Goal: Download file/media

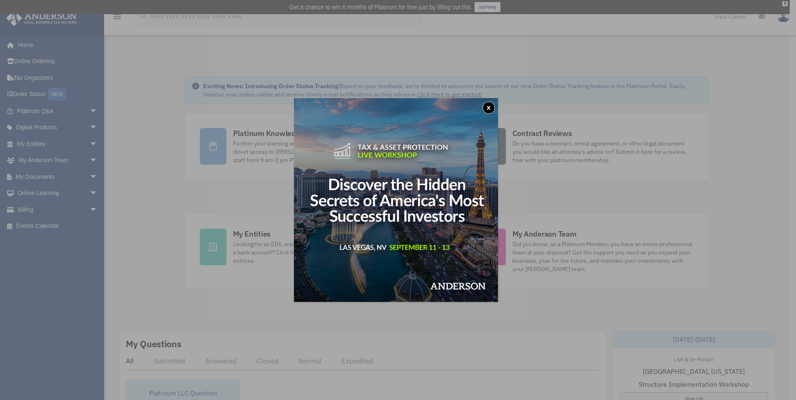
drag, startPoint x: 490, startPoint y: 107, endPoint x: 468, endPoint y: 108, distance: 22.1
click at [490, 107] on button "x" at bounding box center [488, 108] width 12 height 12
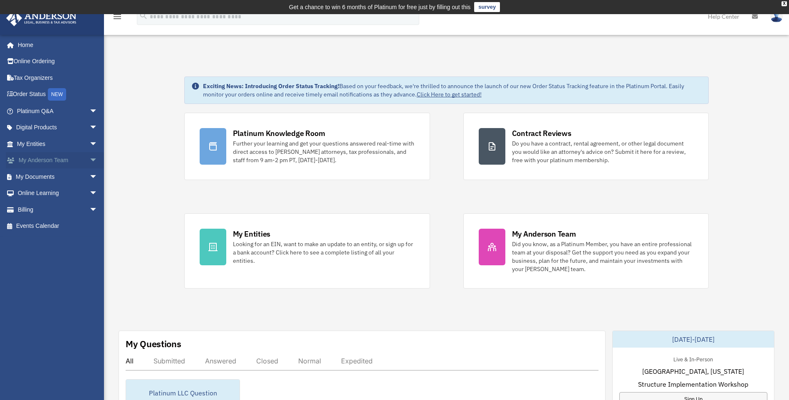
click at [89, 160] on span "arrow_drop_down" at bounding box center [97, 160] width 17 height 17
click at [89, 222] on span "arrow_drop_down" at bounding box center [97, 226] width 17 height 17
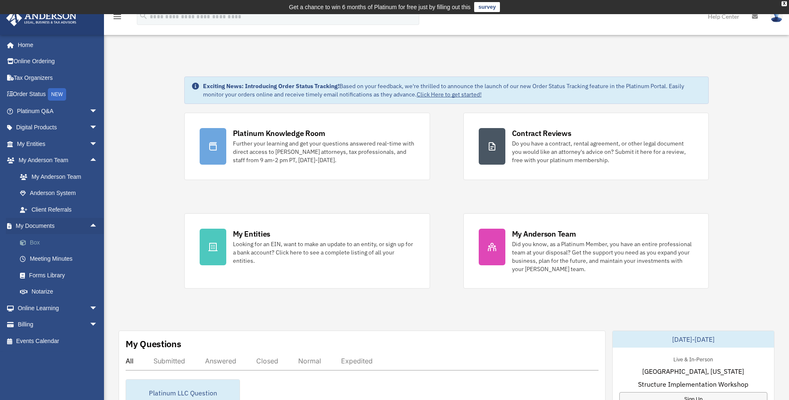
click at [37, 241] on link "Box" at bounding box center [61, 242] width 99 height 17
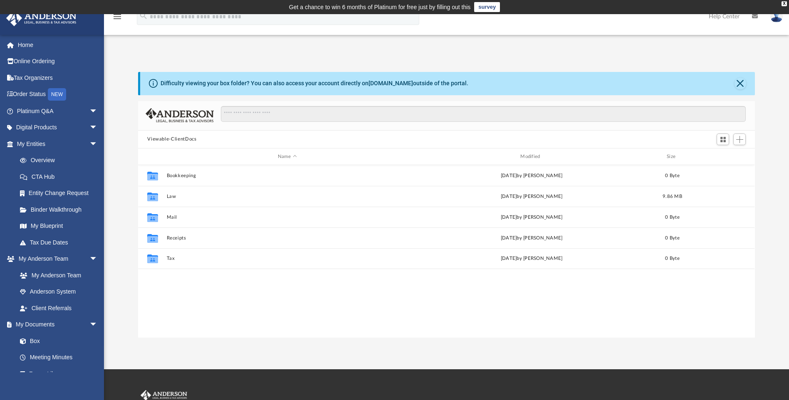
scroll to position [183, 611]
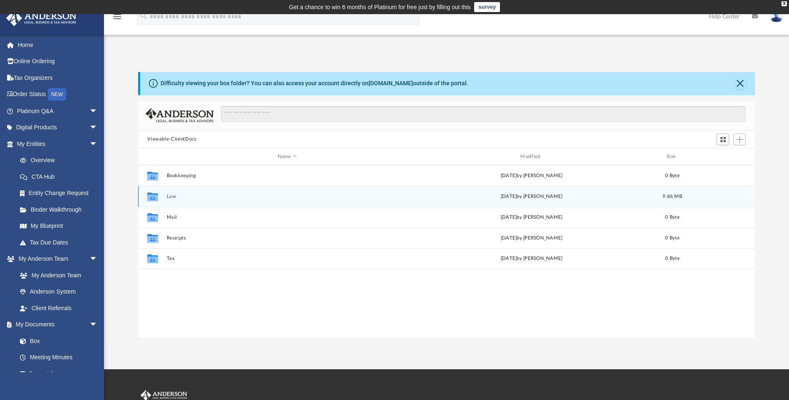
click at [523, 194] on div "[DATE] by [PERSON_NAME]" at bounding box center [532, 196] width 241 height 7
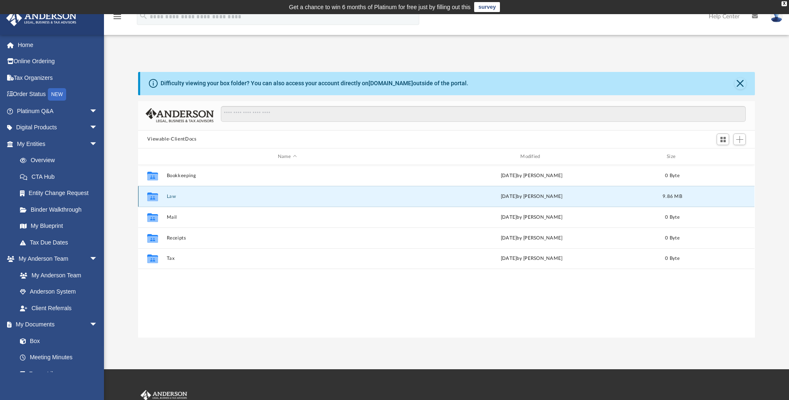
click at [167, 197] on button "Law" at bounding box center [287, 196] width 241 height 5
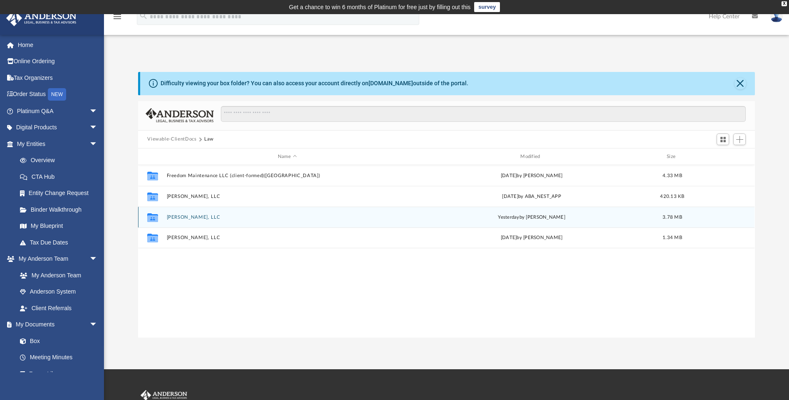
click at [199, 217] on button "[PERSON_NAME], LLC" at bounding box center [287, 217] width 241 height 5
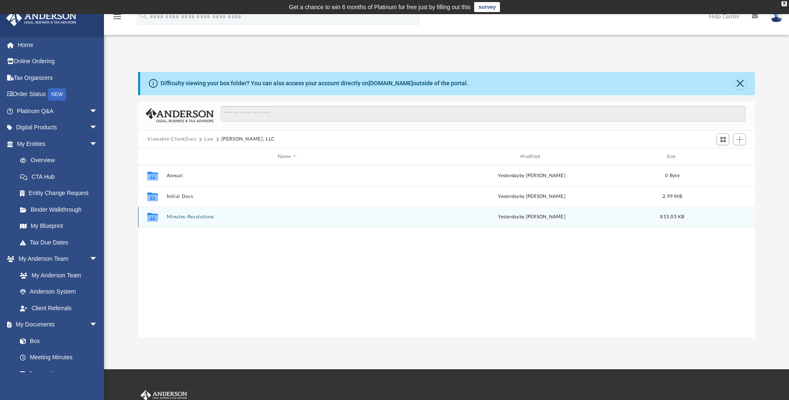
click at [199, 217] on button "Minutes-Resolutions" at bounding box center [287, 217] width 241 height 5
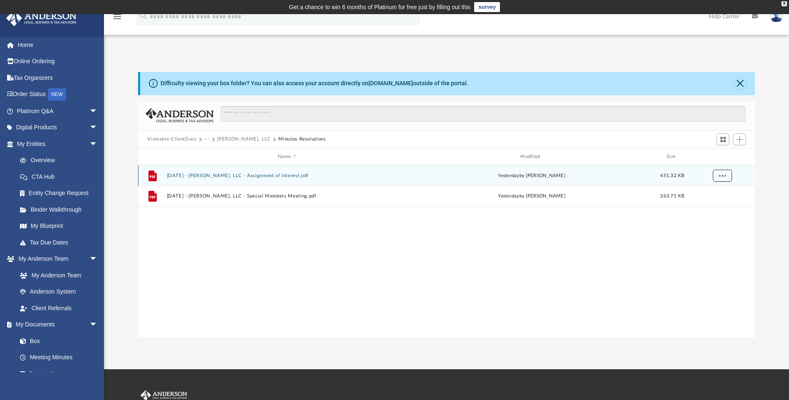
click at [722, 174] on span "More options" at bounding box center [723, 176] width 7 height 5
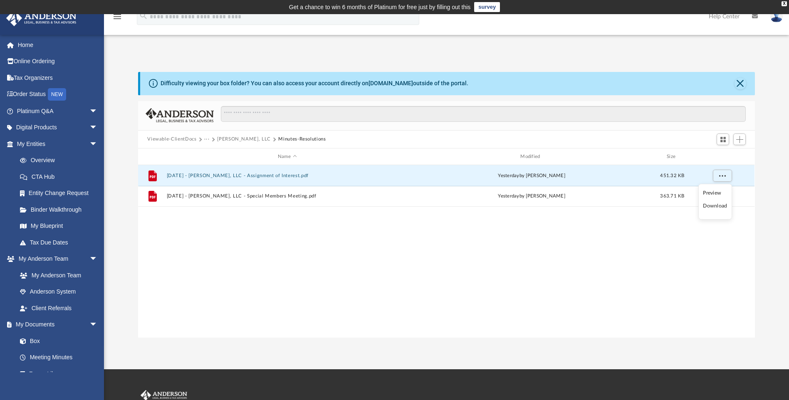
click at [426, 276] on div "File 2025.08.22 - Michael Richard, LLC - Assignment of Interest.pdf yesterday b…" at bounding box center [446, 251] width 617 height 172
click at [181, 140] on button "Viewable-ClientDocs" at bounding box center [171, 139] width 49 height 7
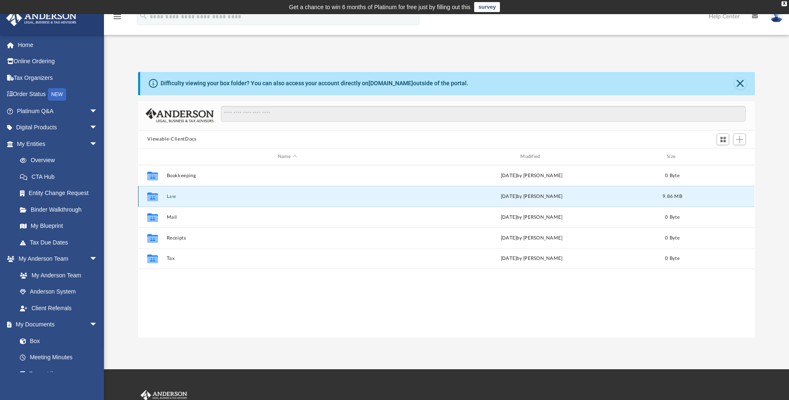
click at [170, 195] on button "Law" at bounding box center [287, 196] width 241 height 5
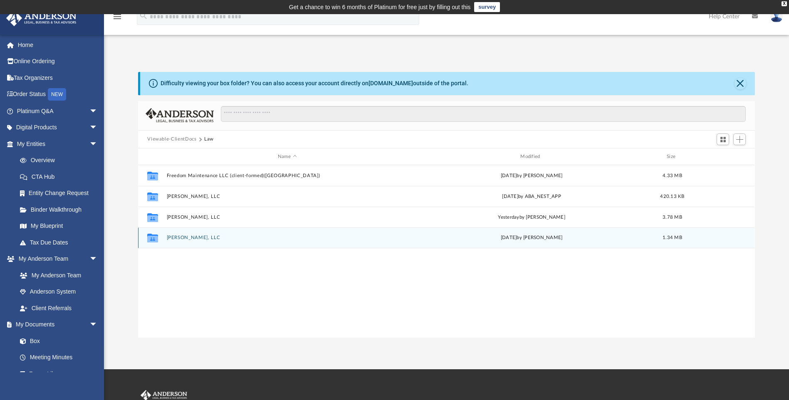
click at [206, 235] on div "Collaborated Folder Roland Grace, LLC today by Morgan Winkler 1.34 MB" at bounding box center [446, 238] width 617 height 21
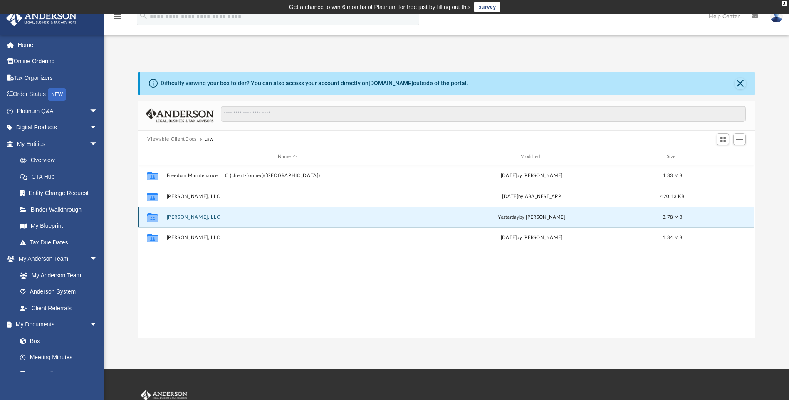
click at [190, 216] on button "Michael Richard, LLC" at bounding box center [287, 217] width 241 height 5
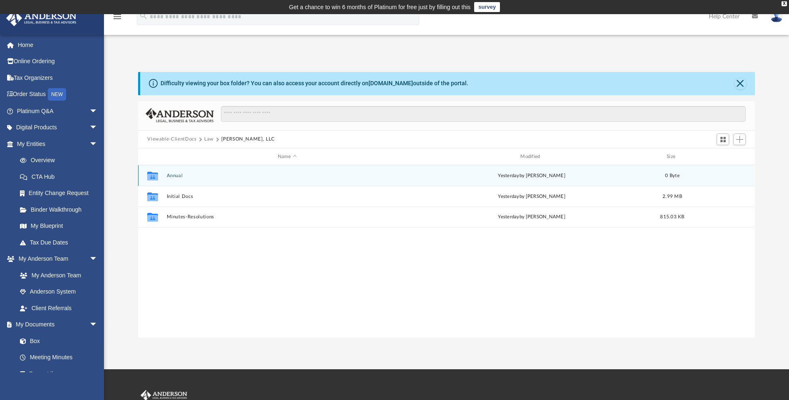
click at [181, 173] on button "Annual" at bounding box center [287, 175] width 241 height 5
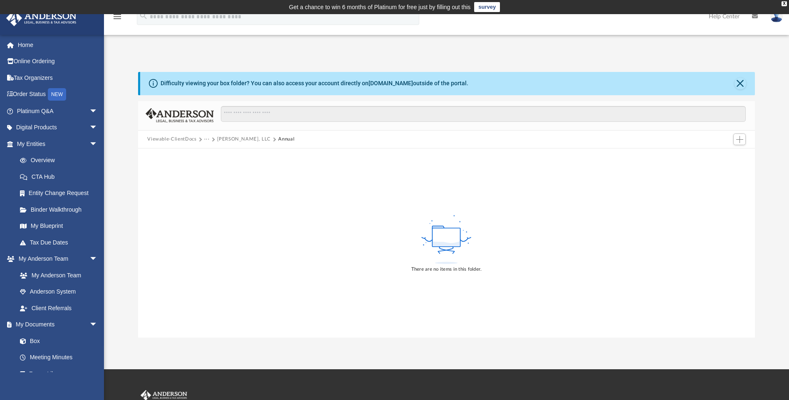
click at [245, 139] on button "Michael Richard, LLC" at bounding box center [244, 139] width 54 height 7
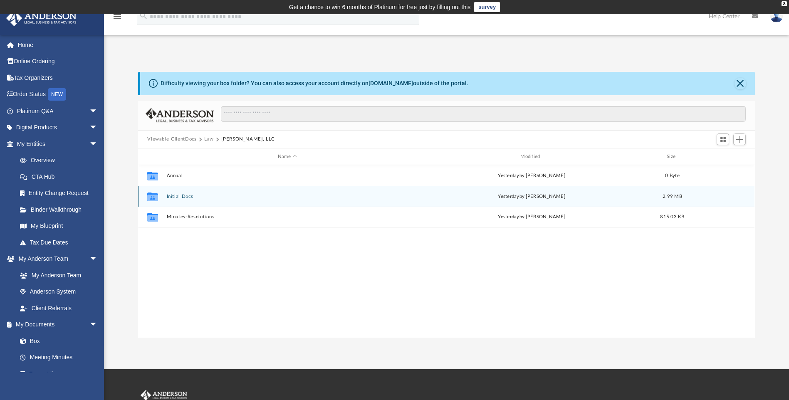
click at [186, 197] on button "Initial Docs" at bounding box center [287, 196] width 241 height 5
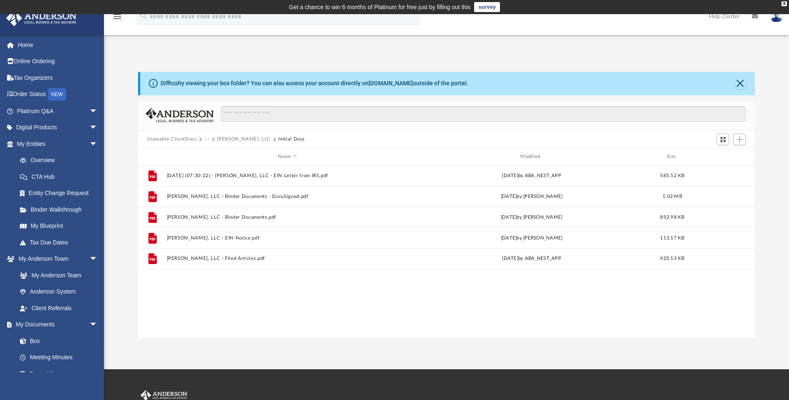
click at [428, 311] on div "File 2025.08.08 (07:30:22) - Michael Richard, LLC - EIN Letter from IRS.pdf Fri…" at bounding box center [446, 251] width 617 height 172
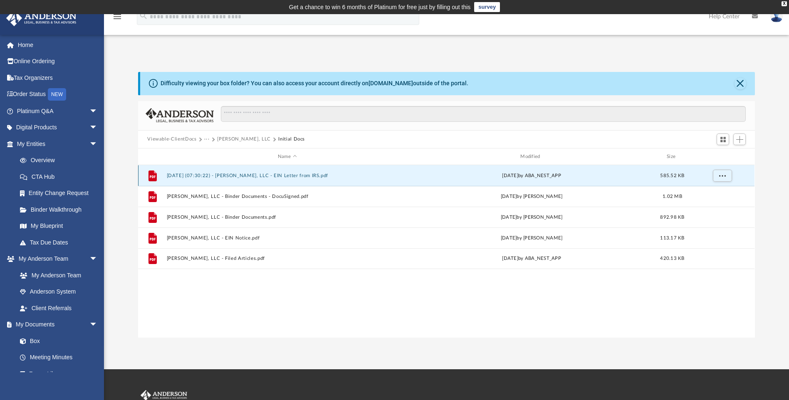
click at [287, 175] on button "2025.08.08 (07:30:22) - Michael Richard, LLC - EIN Letter from IRS.pdf" at bounding box center [287, 175] width 241 height 5
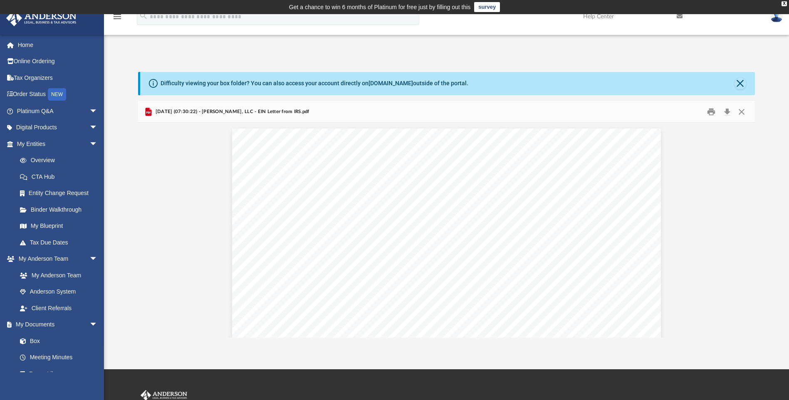
scroll to position [0, 0]
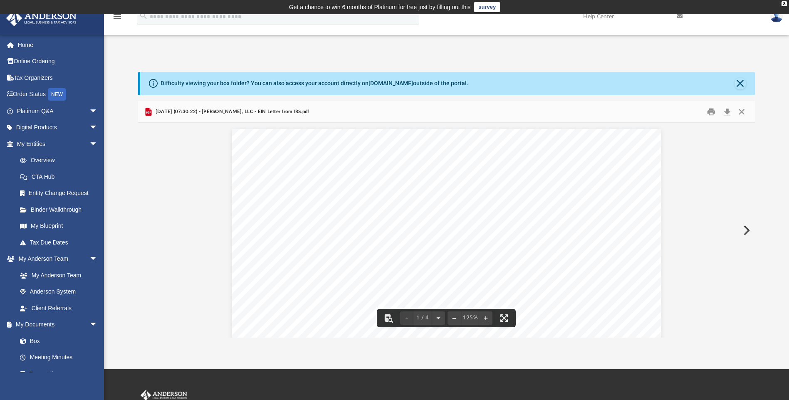
click at [285, 113] on span "2025.08.08 (07:30:22) - Michael Richard, LLC - EIN Letter from IRS.pdf" at bounding box center [232, 111] width 156 height 7
click at [373, 129] on div "Page 1" at bounding box center [446, 404] width 429 height 563
click at [287, 63] on div "Difficulty viewing your box folder? You can also access your account directly o…" at bounding box center [446, 196] width 685 height 283
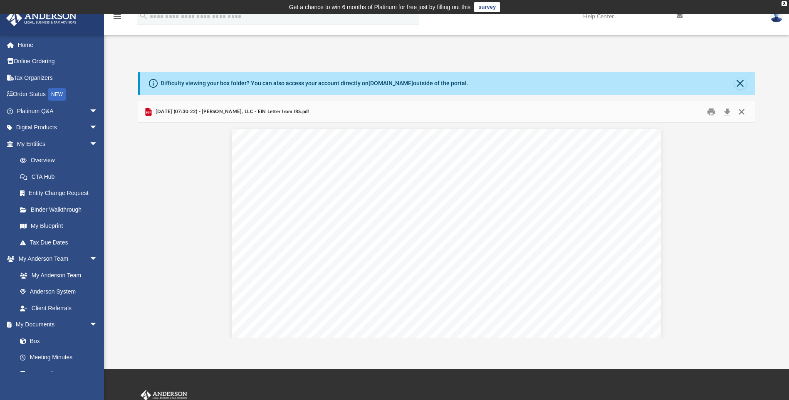
click at [745, 113] on button "Close" at bounding box center [742, 111] width 15 height 13
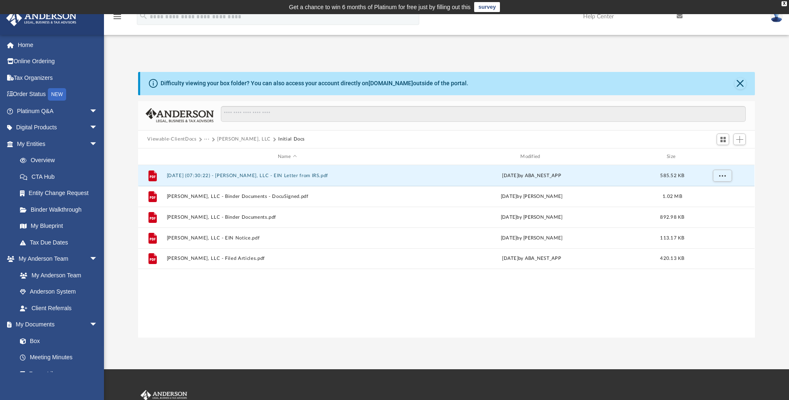
click at [178, 140] on button "Viewable-ClientDocs" at bounding box center [171, 139] width 49 height 7
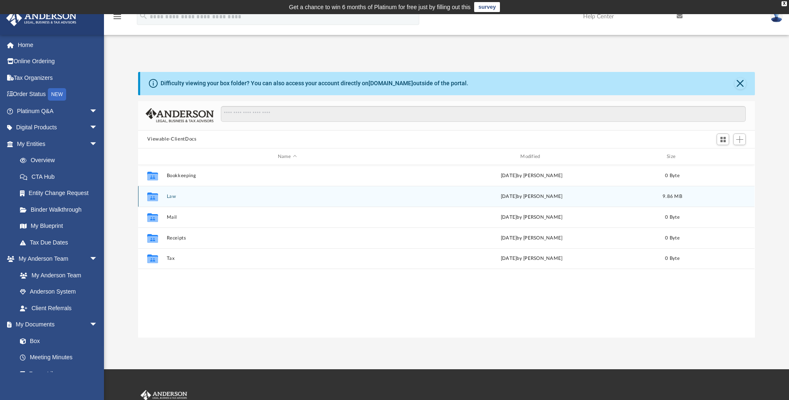
click at [169, 194] on button "Law" at bounding box center [287, 196] width 241 height 5
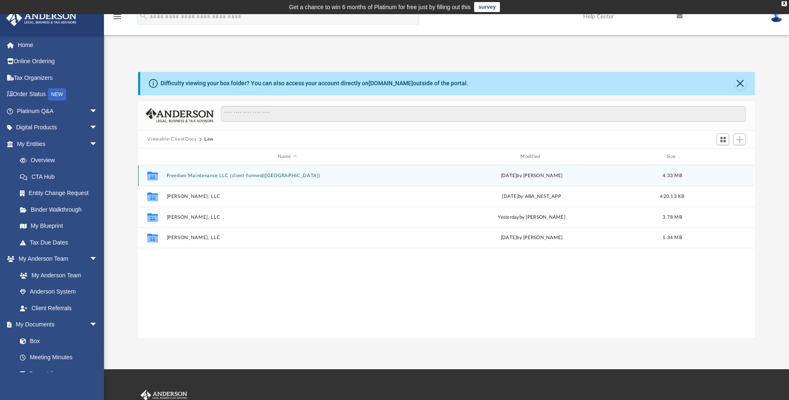
click at [226, 174] on button "Freedom Maintenance LLC (client-formed)(NJ)" at bounding box center [287, 175] width 241 height 5
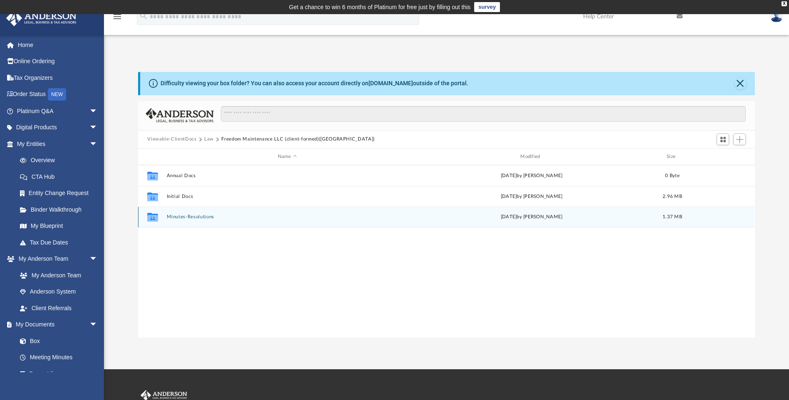
click at [188, 218] on button "Minutes-Resolutions" at bounding box center [287, 217] width 241 height 5
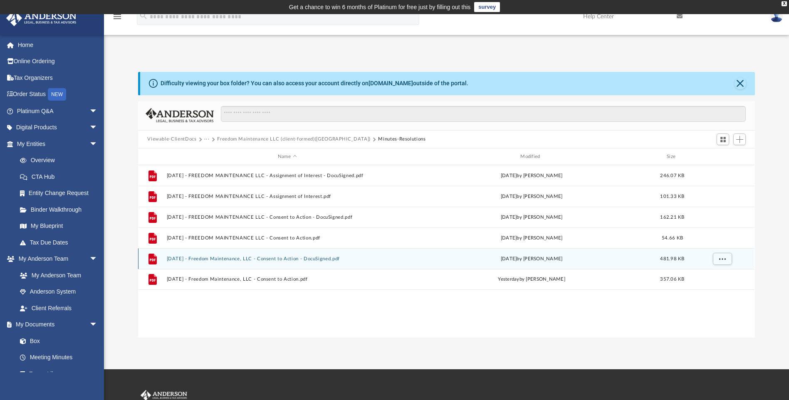
click at [304, 260] on button "2025.08.22 - Freedom Maintenance, LLC - Consent to Action - DocuSigned.pdf" at bounding box center [287, 258] width 241 height 5
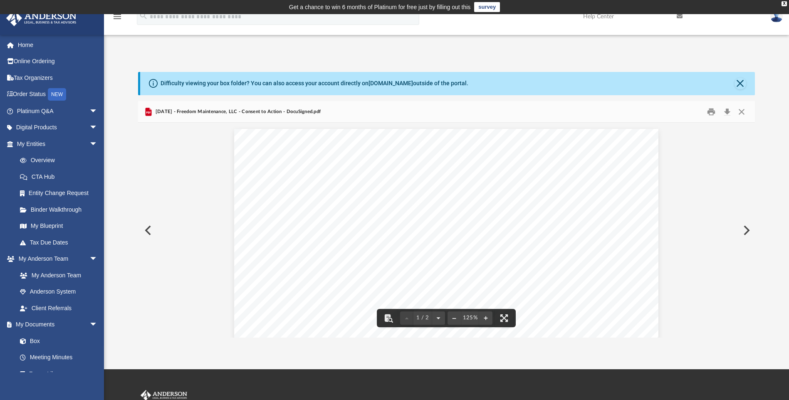
click at [146, 231] on button "Preview" at bounding box center [147, 230] width 18 height 23
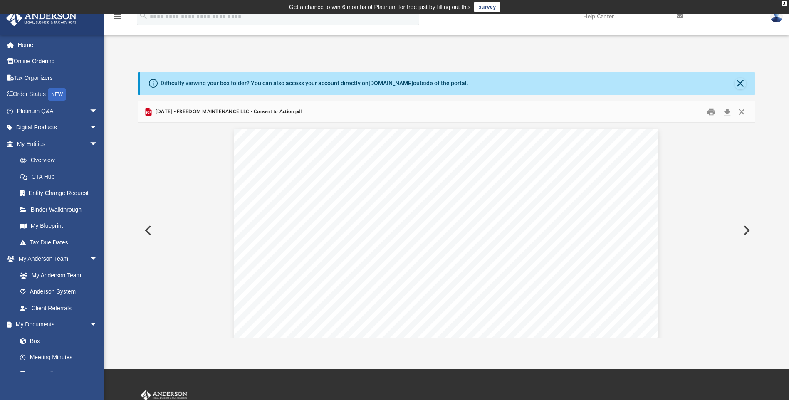
click at [146, 231] on button "Preview" at bounding box center [147, 230] width 18 height 23
click at [740, 113] on button "Close" at bounding box center [742, 111] width 15 height 13
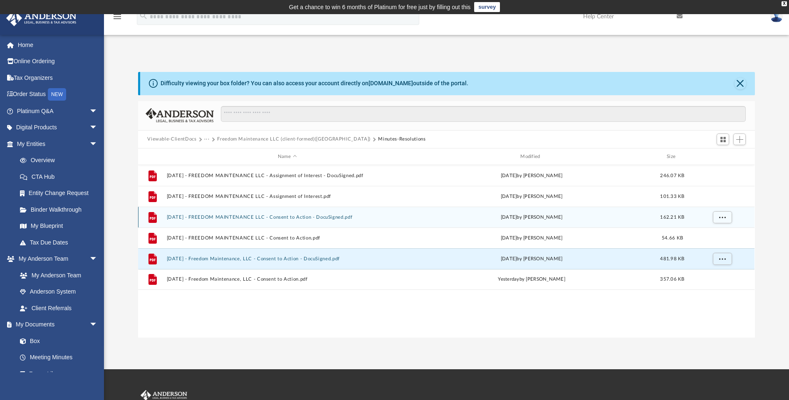
click at [315, 219] on button "2025.07.31 - FREEDOM MAINTENANCE LLC - Consent to Action - DocuSigned.pdf" at bounding box center [287, 217] width 241 height 5
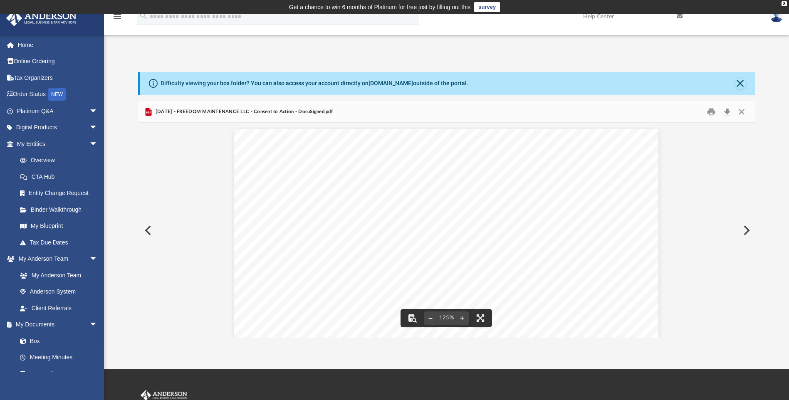
click at [151, 231] on button "Preview" at bounding box center [147, 230] width 18 height 23
click at [742, 112] on button "Close" at bounding box center [742, 111] width 15 height 13
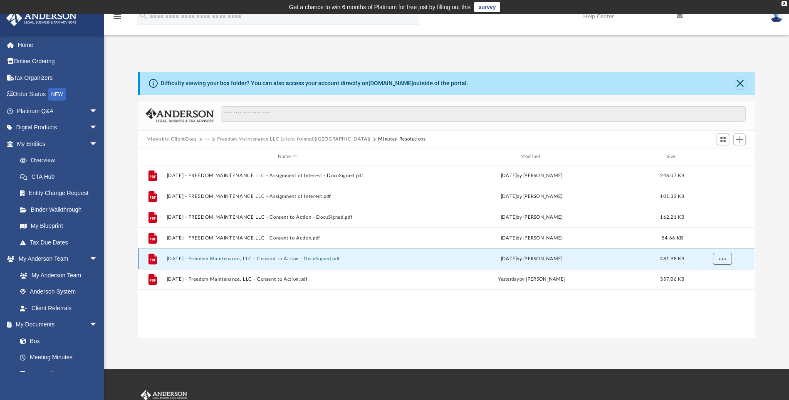
click at [727, 258] on button "More options" at bounding box center [722, 259] width 19 height 12
click at [712, 290] on li "Download" at bounding box center [715, 289] width 24 height 9
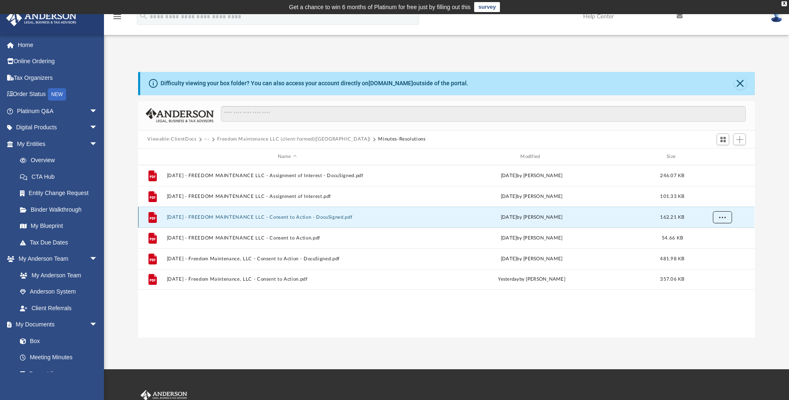
click at [720, 216] on span "More options" at bounding box center [723, 217] width 7 height 5
click at [716, 248] on li "Download" at bounding box center [715, 247] width 24 height 9
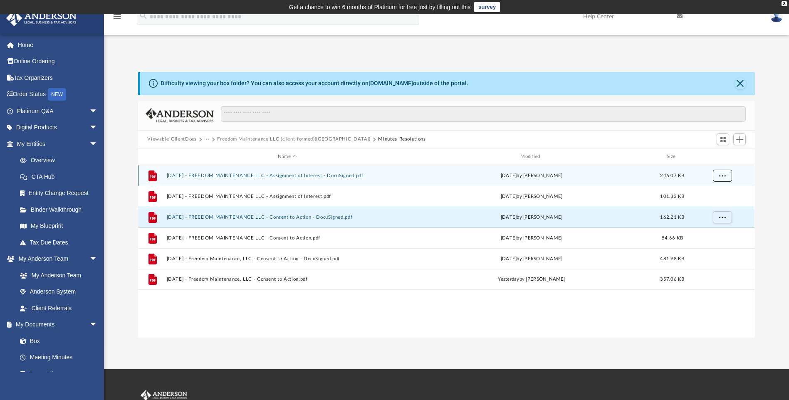
click at [718, 175] on button "More options" at bounding box center [722, 176] width 19 height 12
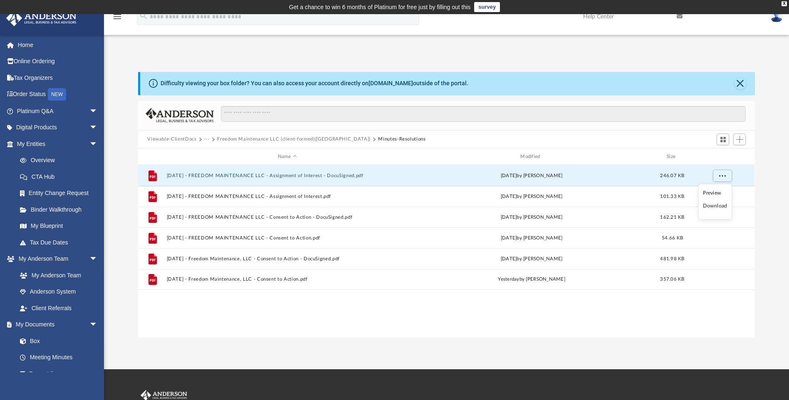
click at [717, 206] on li "Download" at bounding box center [715, 206] width 24 height 9
click at [176, 139] on button "Viewable-ClientDocs" at bounding box center [171, 139] width 49 height 7
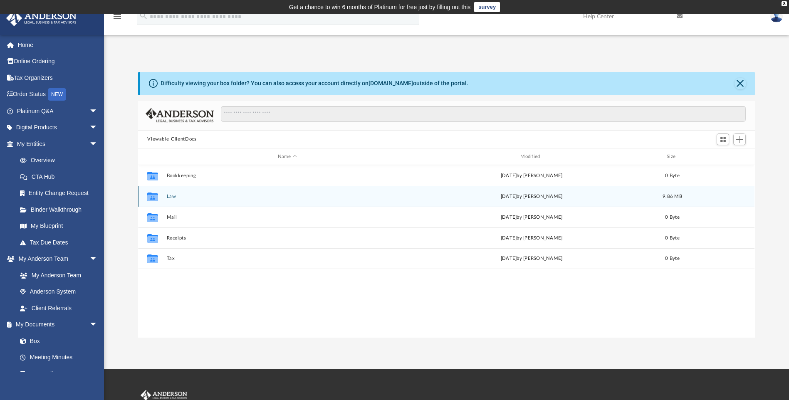
click at [166, 195] on div "Collaborated Folder Law today by Morgan Winkler 9.86 MB" at bounding box center [446, 196] width 617 height 21
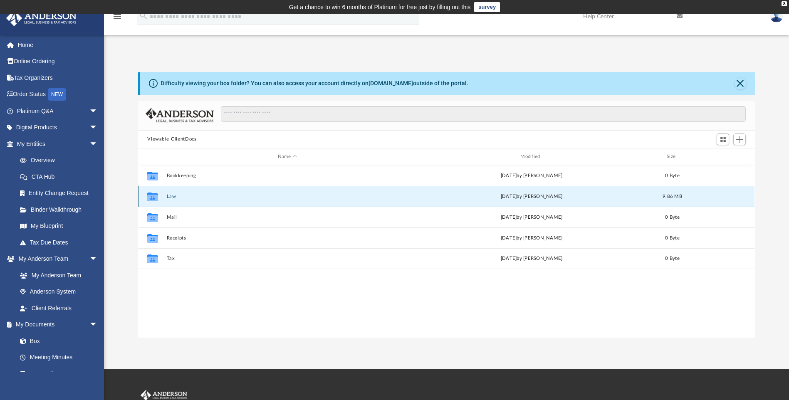
click at [180, 196] on button "Law" at bounding box center [287, 196] width 241 height 5
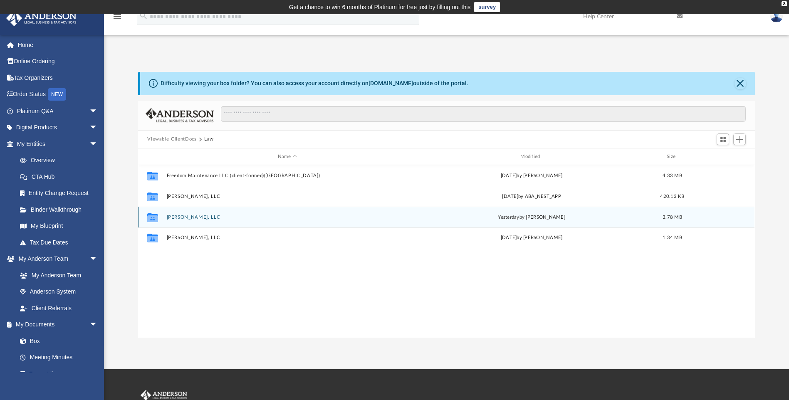
click at [235, 215] on button "Michael Richard, LLC" at bounding box center [287, 217] width 241 height 5
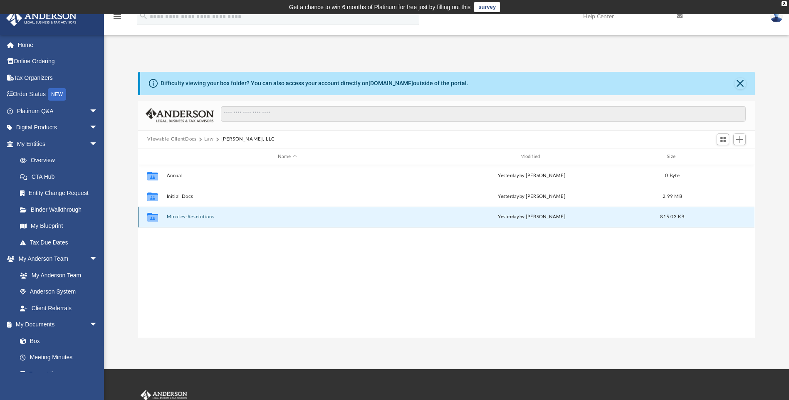
click at [204, 218] on button "Minutes-Resolutions" at bounding box center [287, 217] width 241 height 5
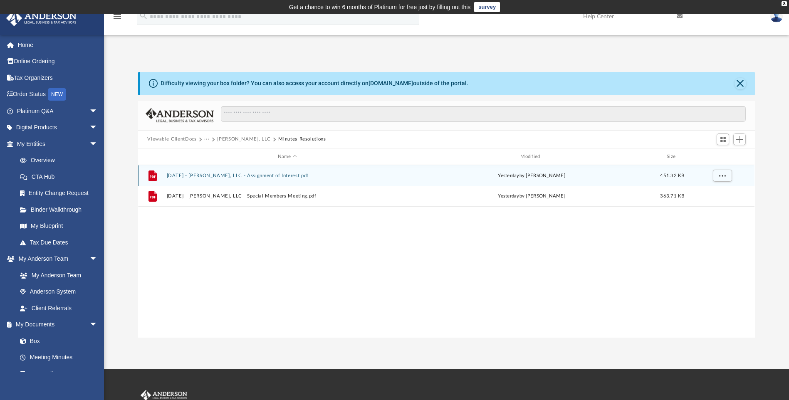
click at [288, 175] on button "2025.08.22 - Michael Richard, LLC - Assignment of Interest.pdf" at bounding box center [287, 175] width 241 height 5
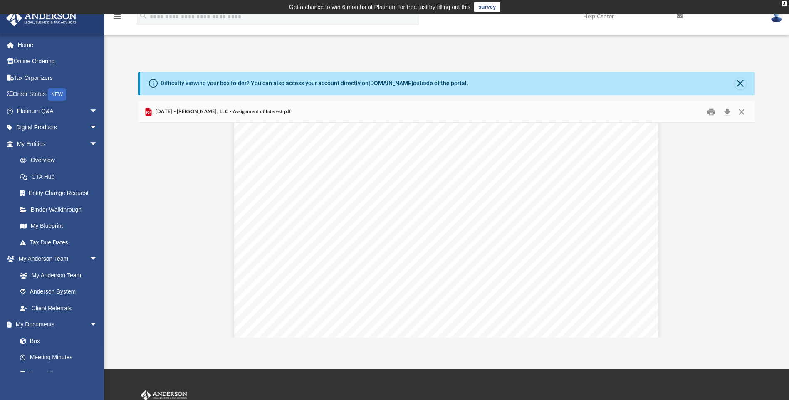
scroll to position [1894, 0]
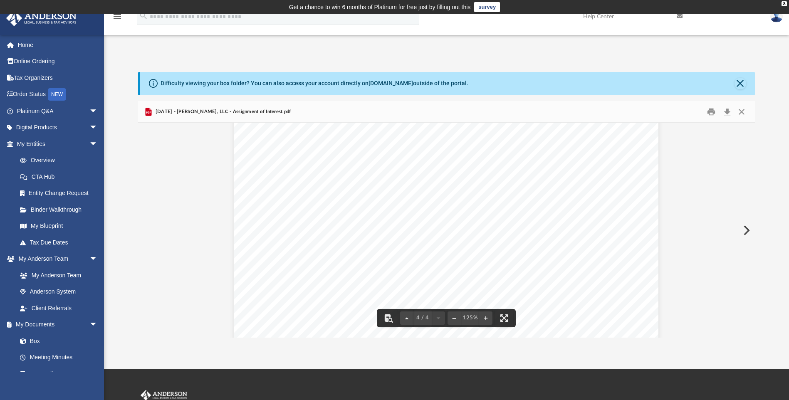
click at [633, 327] on div "Assignment of Membership Interest Page 4 of 4 4. Release and Termination. The A…" at bounding box center [446, 195] width 425 height 549
click at [643, 279] on div "Assignment of Membership Interest Page 4 of 4 4. Release and Termination. The A…" at bounding box center [446, 195] width 425 height 549
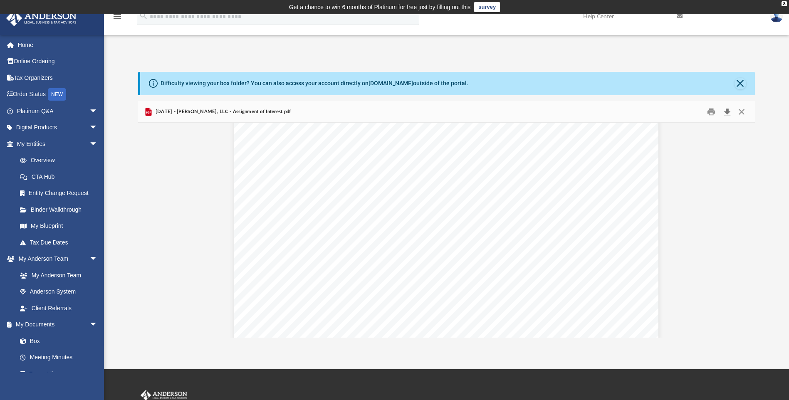
click at [728, 112] on button "Download" at bounding box center [727, 111] width 15 height 13
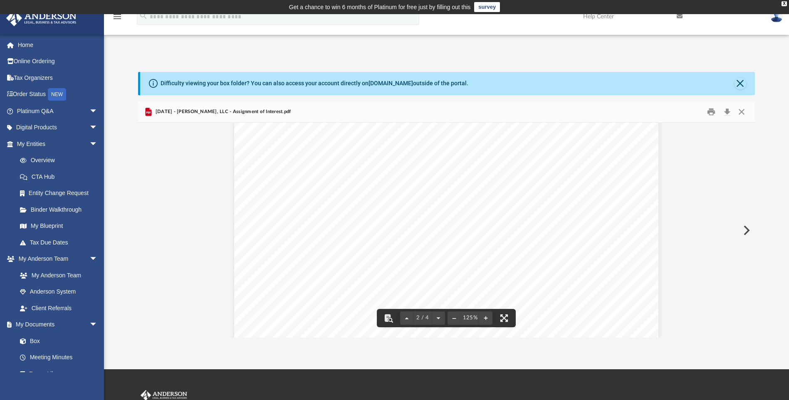
click at [770, 206] on div "Difficulty viewing your box folder? You can also access your account directly o…" at bounding box center [446, 205] width 685 height 266
click at [740, 109] on button "Close" at bounding box center [742, 111] width 15 height 13
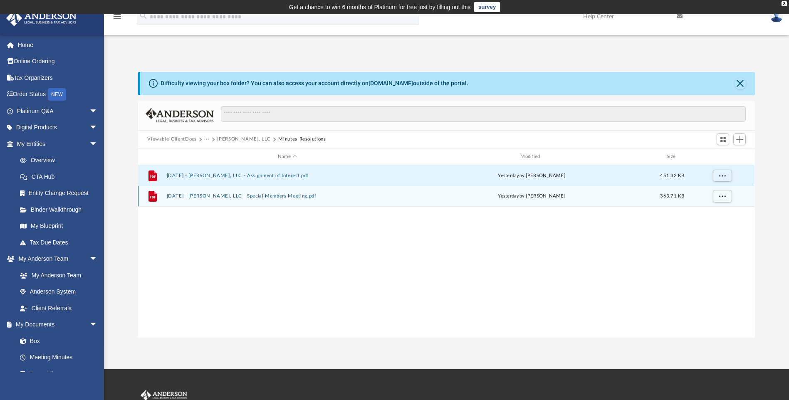
click at [290, 196] on button "2025.08.22 - Michael Richard, LLC - Special Members Meeting.pdf" at bounding box center [287, 196] width 241 height 5
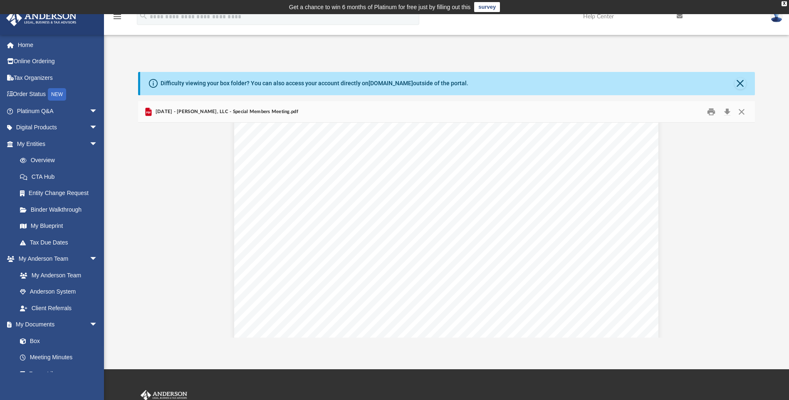
scroll to position [1193, 0]
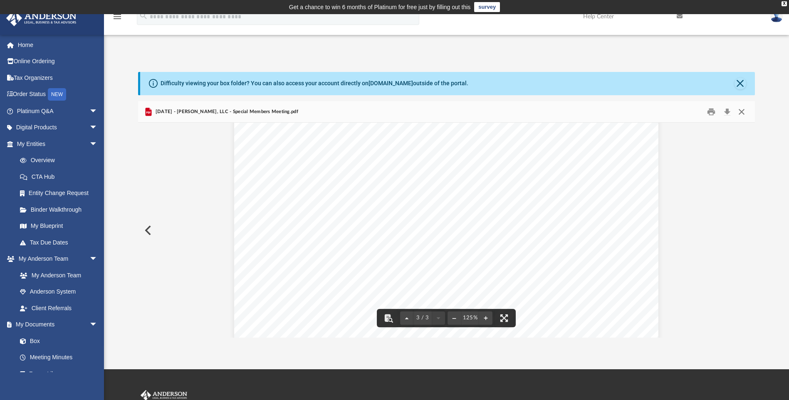
click at [742, 110] on button "Close" at bounding box center [742, 111] width 15 height 13
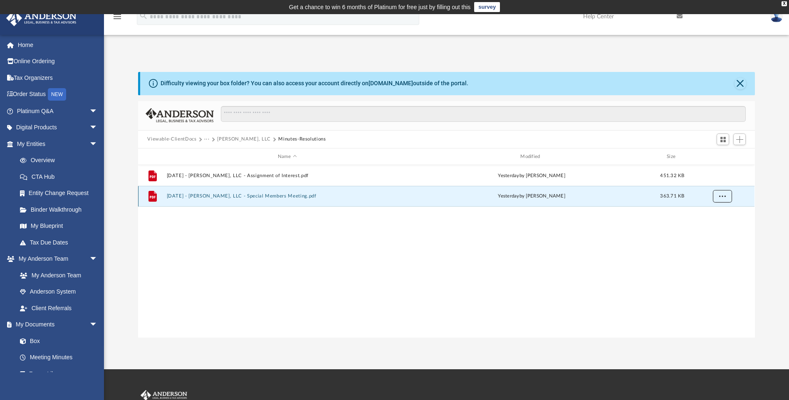
click at [722, 195] on span "More options" at bounding box center [723, 196] width 7 height 5
click at [720, 227] on li "Download" at bounding box center [715, 226] width 24 height 9
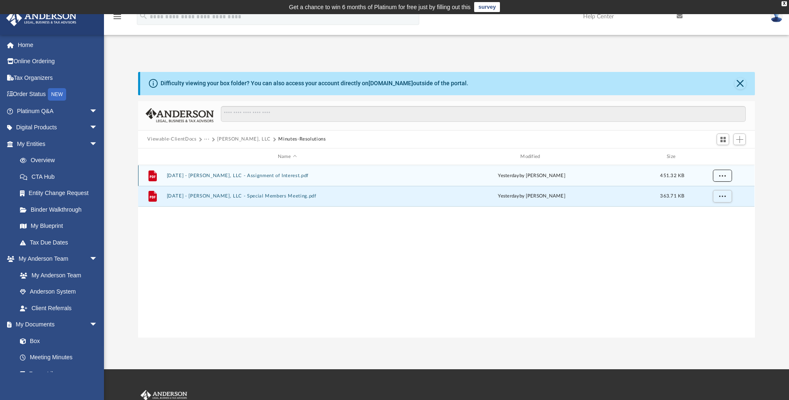
click at [721, 176] on span "More options" at bounding box center [723, 176] width 7 height 5
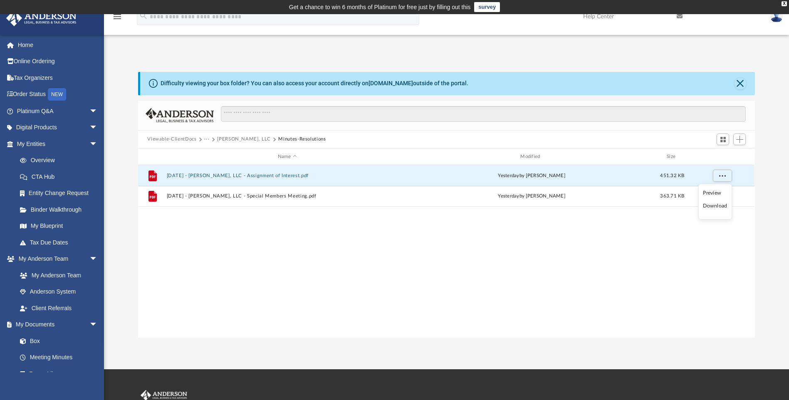
click at [665, 244] on div "File 2025.08.22 - Michael Richard, LLC - Assignment of Interest.pdf yesterday b…" at bounding box center [446, 251] width 617 height 172
click at [252, 141] on button "Michael Richard, LLC" at bounding box center [244, 139] width 54 height 7
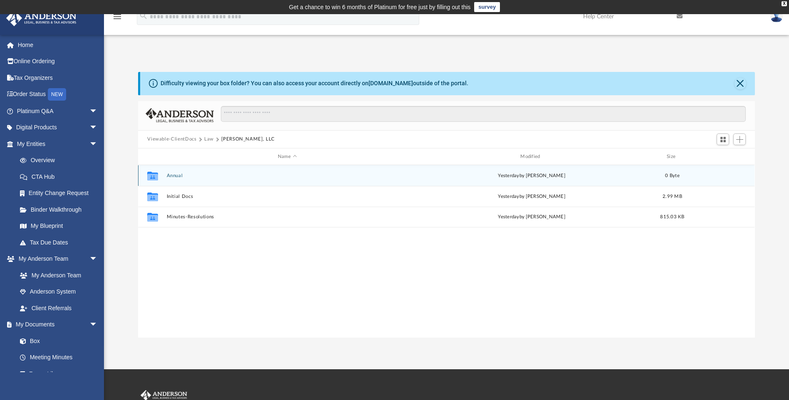
click at [169, 173] on button "Annual" at bounding box center [287, 175] width 241 height 5
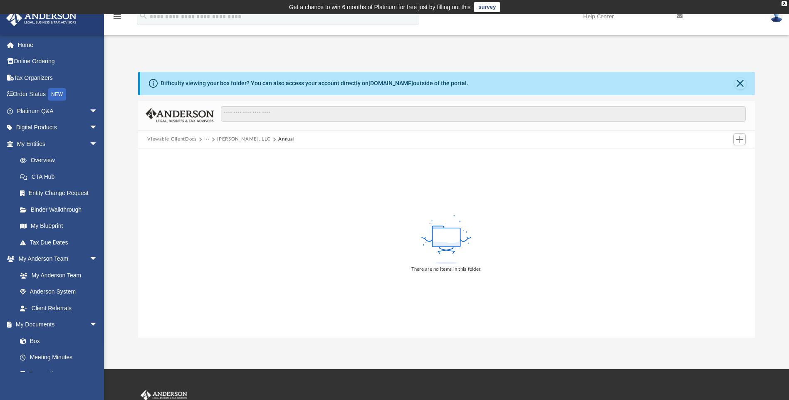
click at [232, 139] on button "Michael Richard, LLC" at bounding box center [244, 139] width 54 height 7
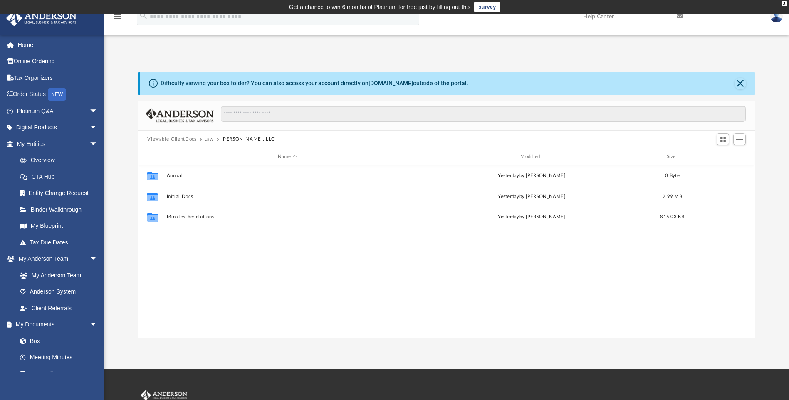
scroll to position [183, 611]
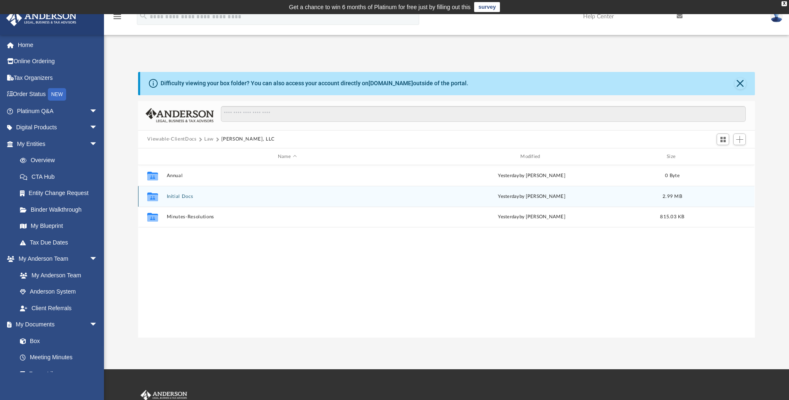
click at [184, 197] on button "Initial Docs" at bounding box center [287, 196] width 241 height 5
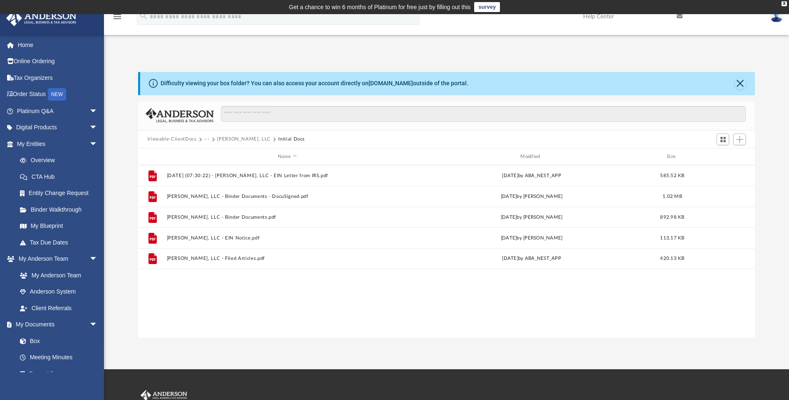
click at [230, 141] on button "Michael Richard, LLC" at bounding box center [244, 139] width 54 height 7
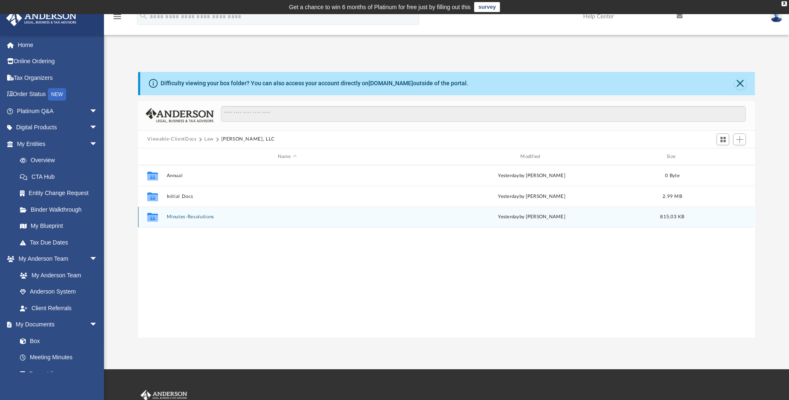
click at [216, 215] on button "Minutes-Resolutions" at bounding box center [287, 217] width 241 height 5
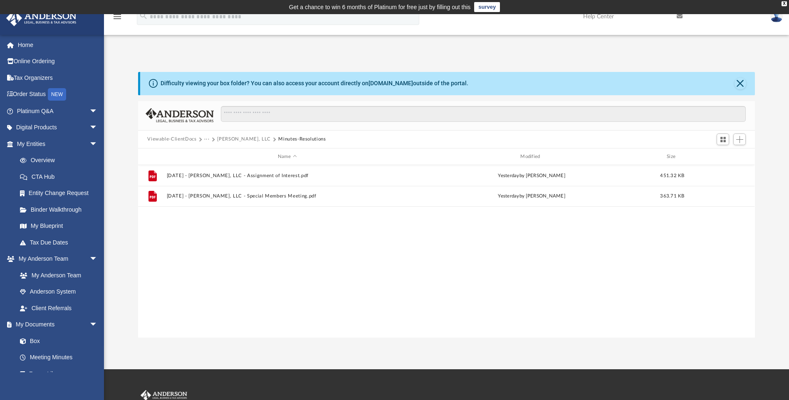
click at [229, 140] on button "Michael Richard, LLC" at bounding box center [244, 139] width 54 height 7
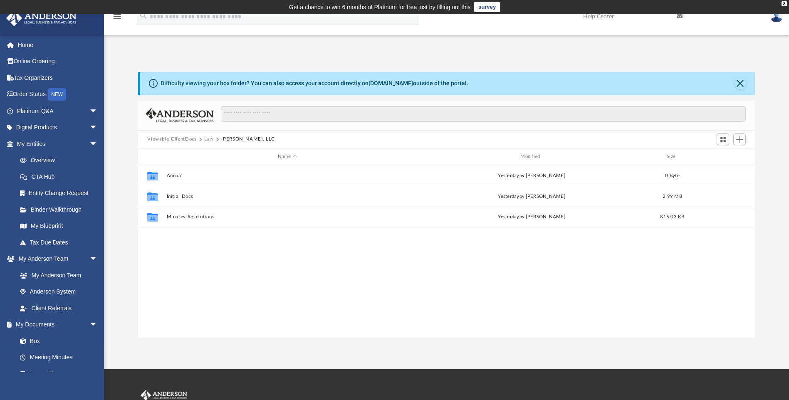
click at [207, 139] on button "Law" at bounding box center [209, 139] width 10 height 7
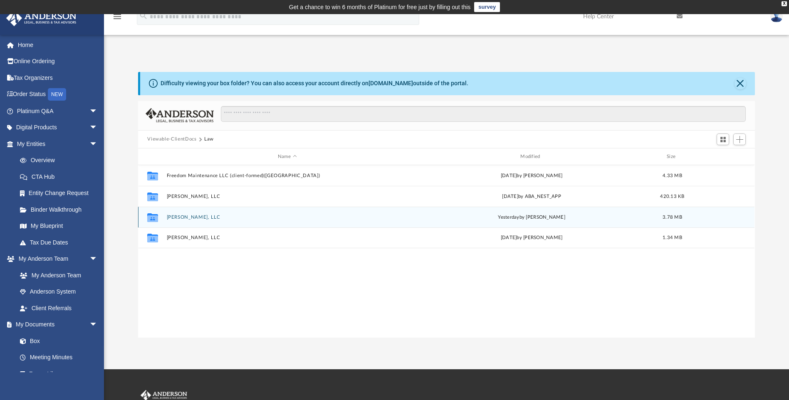
click at [207, 219] on button "Michael Richard, LLC" at bounding box center [287, 217] width 241 height 5
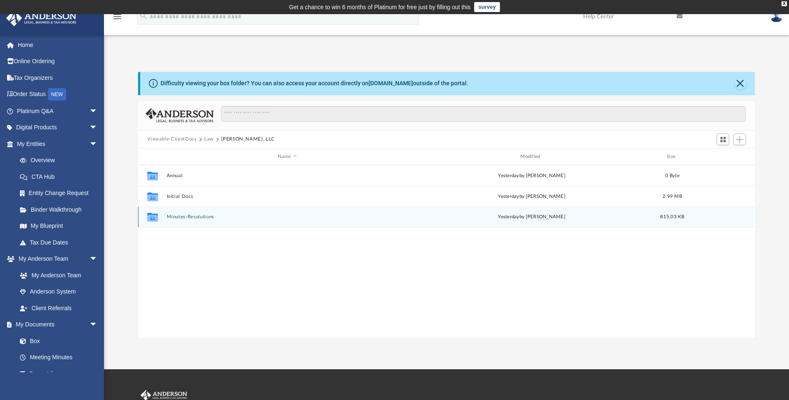
click at [188, 212] on div "Collaborated Folder Minutes-Resolutions yesterday by Seth Blomquist 815.03 KB" at bounding box center [446, 217] width 617 height 21
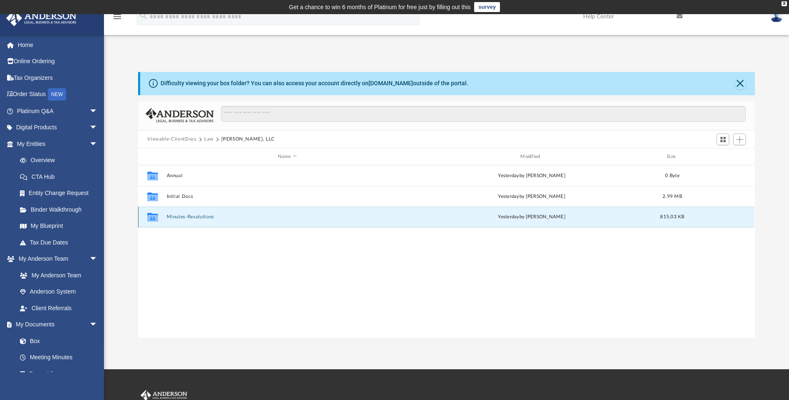
click at [188, 212] on div "Collaborated Folder Minutes-Resolutions yesterday by Seth Blomquist 815.03 KB" at bounding box center [446, 217] width 617 height 21
drag, startPoint x: 188, startPoint y: 212, endPoint x: 183, endPoint y: 218, distance: 7.4
click at [183, 218] on button "Minutes-Resolutions" at bounding box center [287, 217] width 241 height 5
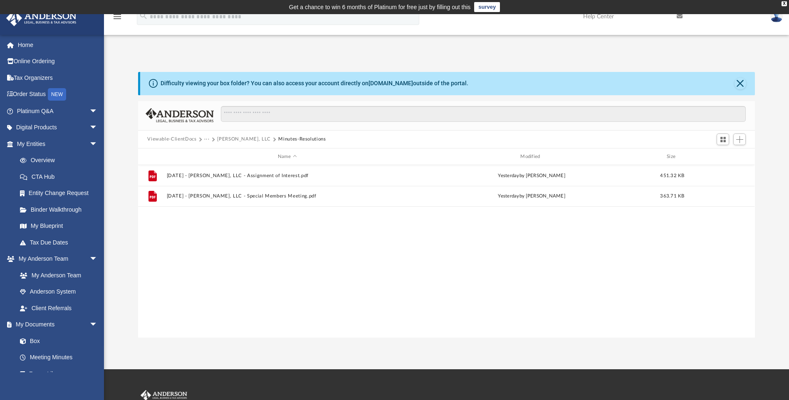
drag, startPoint x: 183, startPoint y: 218, endPoint x: 229, endPoint y: 252, distance: 57.1
click at [229, 252] on div "File 2025.08.22 - Michael Richard, LLC - Assignment of Interest.pdf yesterday b…" at bounding box center [446, 251] width 617 height 172
click at [226, 141] on button "Michael Richard, LLC" at bounding box center [244, 139] width 54 height 7
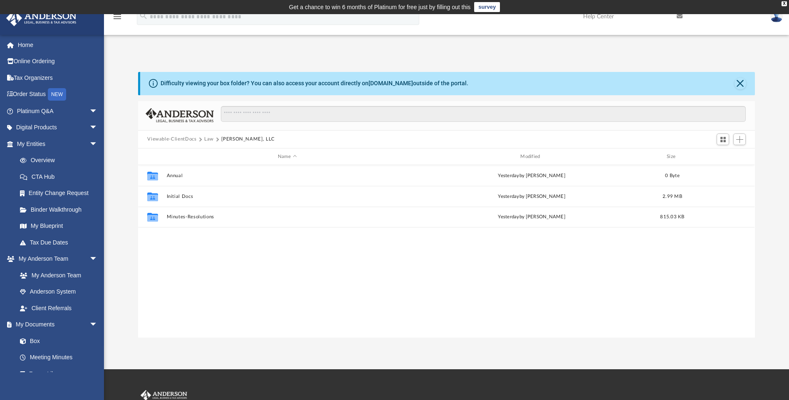
click at [207, 140] on button "Law" at bounding box center [209, 139] width 10 height 7
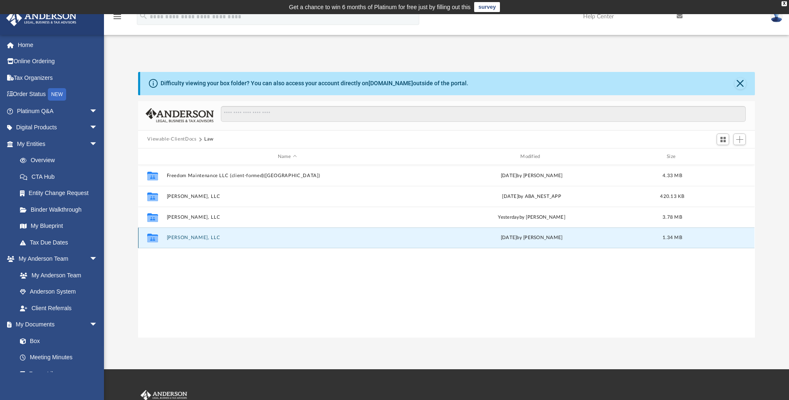
click at [191, 238] on button "Roland Grace, LLC" at bounding box center [287, 238] width 241 height 5
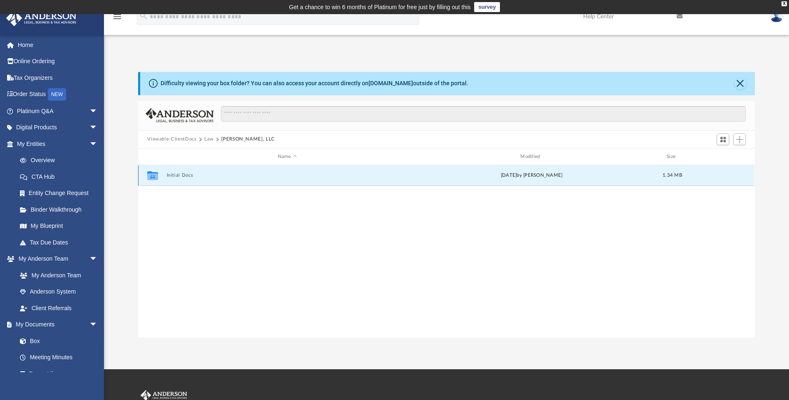
click at [185, 177] on button "Initial Docs" at bounding box center [287, 175] width 241 height 5
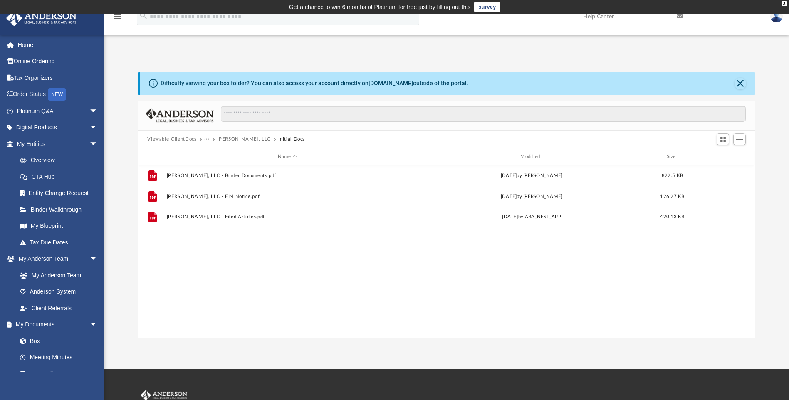
click at [220, 139] on button "Roland Grace, LLC" at bounding box center [244, 139] width 54 height 7
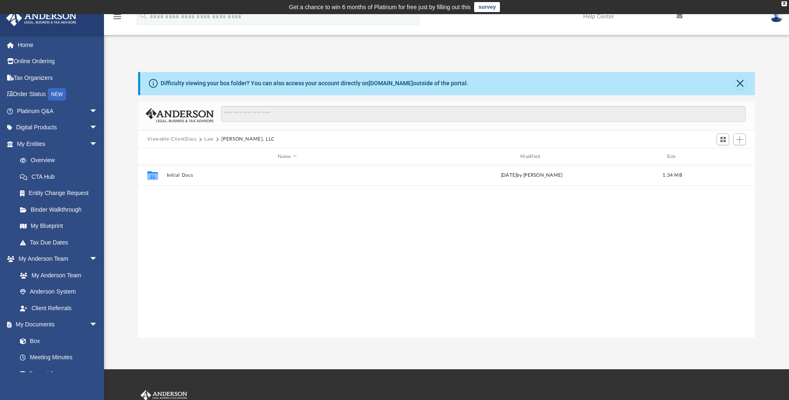
click at [209, 140] on button "Law" at bounding box center [209, 139] width 10 height 7
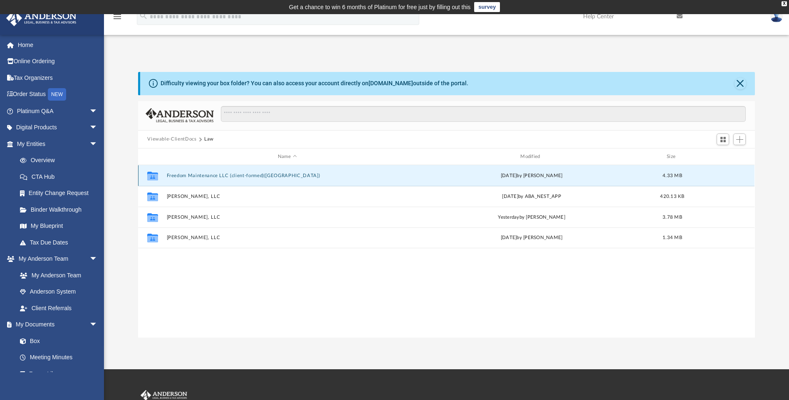
click at [201, 175] on button "Freedom Maintenance LLC (client-formed)(NJ)" at bounding box center [287, 175] width 241 height 5
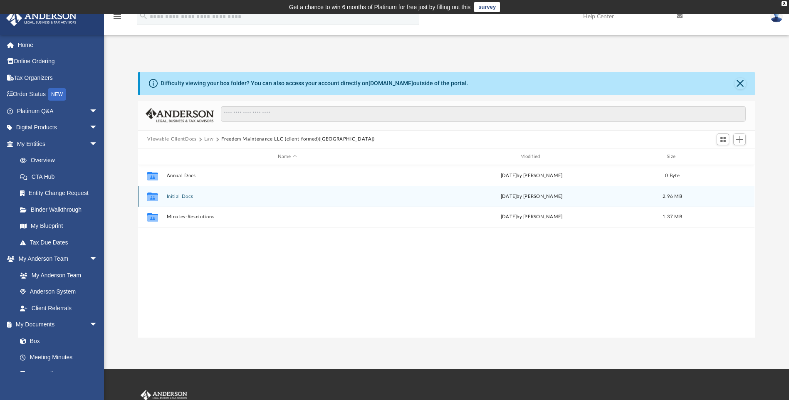
click at [184, 197] on button "Initial Docs" at bounding box center [287, 196] width 241 height 5
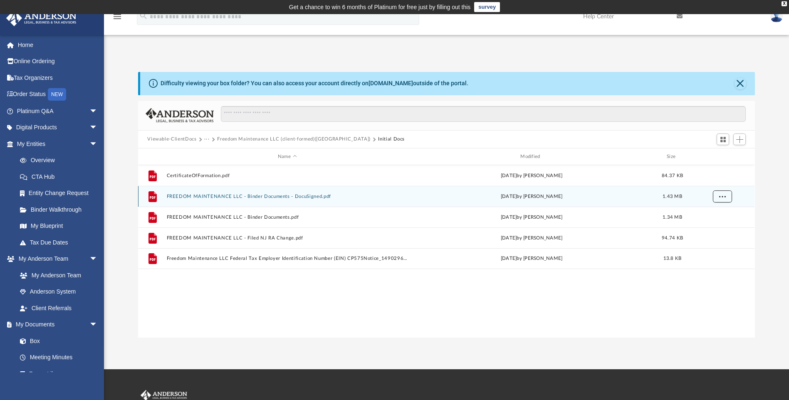
click at [722, 196] on span "More options" at bounding box center [723, 196] width 7 height 5
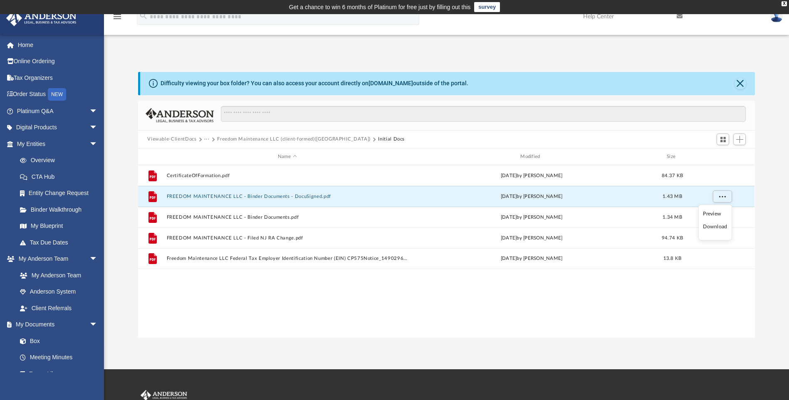
click at [714, 228] on li "Download" at bounding box center [715, 227] width 24 height 9
click at [562, 317] on div "File CertificateOfFormation.pdf Thu Jul 31 2025 by Dennis Cinalli 84.37 KB File…" at bounding box center [446, 251] width 617 height 172
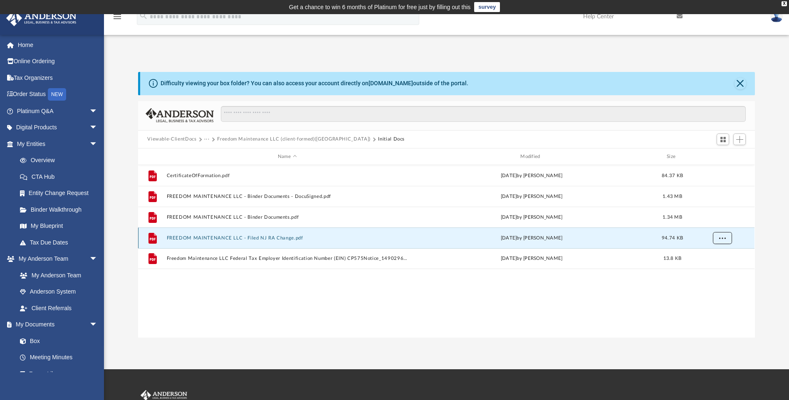
click at [722, 239] on span "More options" at bounding box center [723, 238] width 7 height 5
click at [714, 268] on li "Download" at bounding box center [715, 268] width 24 height 9
click at [664, 318] on div "File CertificateOfFormation.pdf Thu Jul 31 2025 by Dennis Cinalli 84.37 KB File…" at bounding box center [446, 251] width 617 height 172
click at [187, 139] on button "Viewable-ClientDocs" at bounding box center [171, 139] width 49 height 7
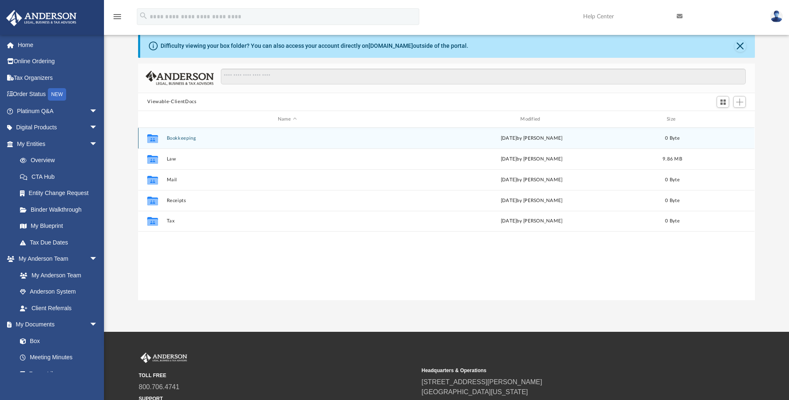
scroll to position [0, 0]
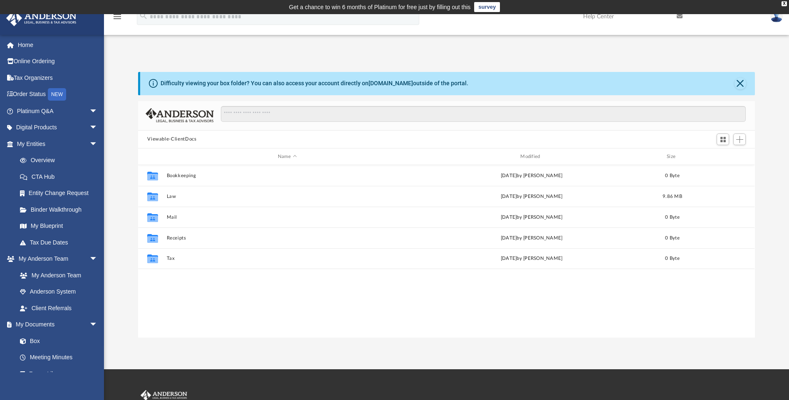
click at [777, 18] on img at bounding box center [777, 16] width 12 height 12
click at [611, 72] on link "Logout" at bounding box center [652, 72] width 83 height 17
